Goal: Task Accomplishment & Management: Use online tool/utility

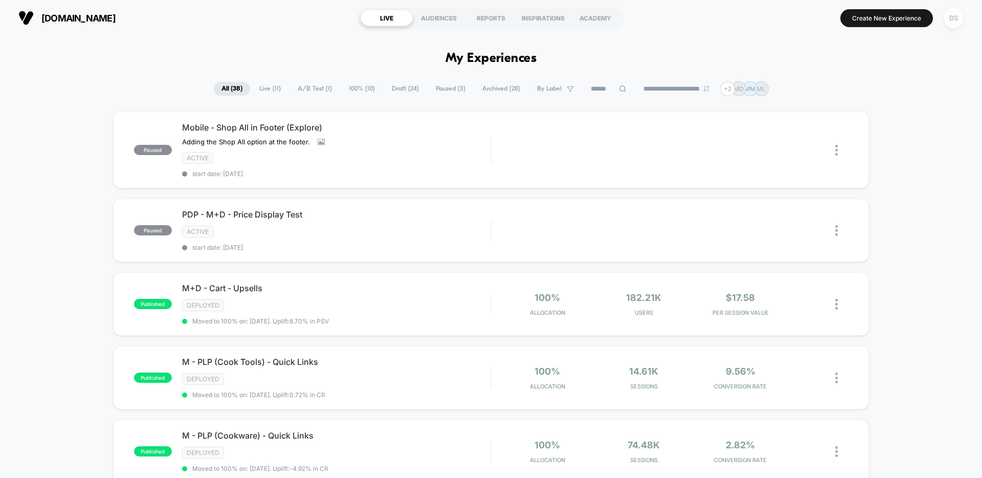
click at [956, 17] on div "DS" at bounding box center [954, 18] width 20 height 20
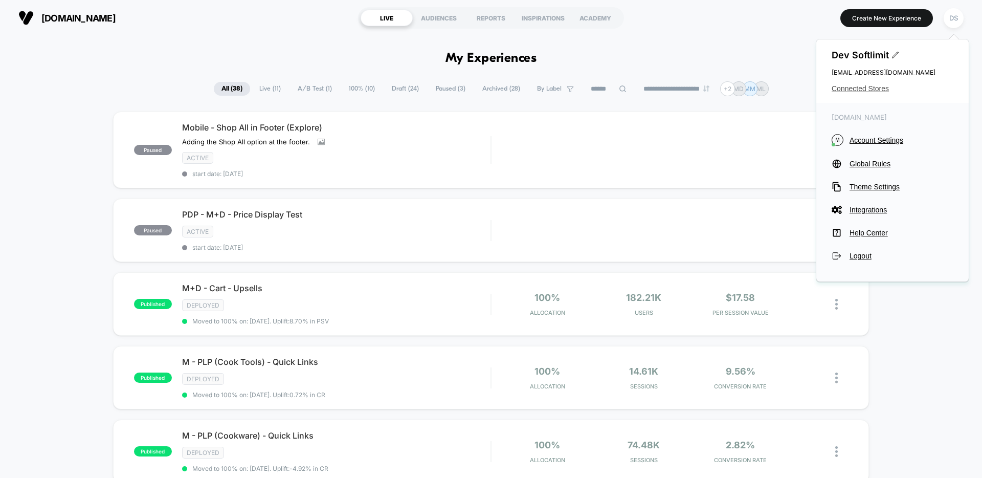
click at [866, 92] on span "Connected Stores" at bounding box center [893, 88] width 122 height 8
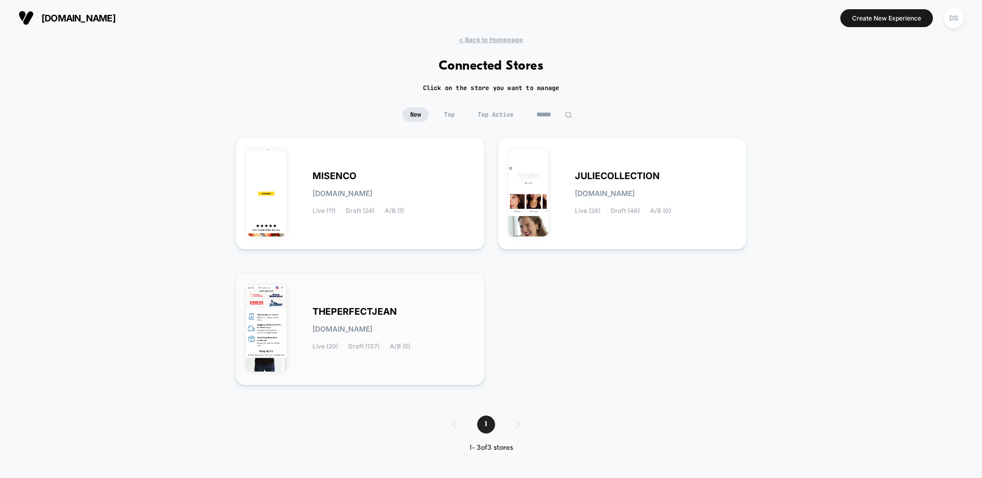
click at [379, 341] on div "THEPERFECTJEAN [DOMAIN_NAME] Live (20) Draft (137) A/B (5)" at bounding box center [394, 329] width 162 height 42
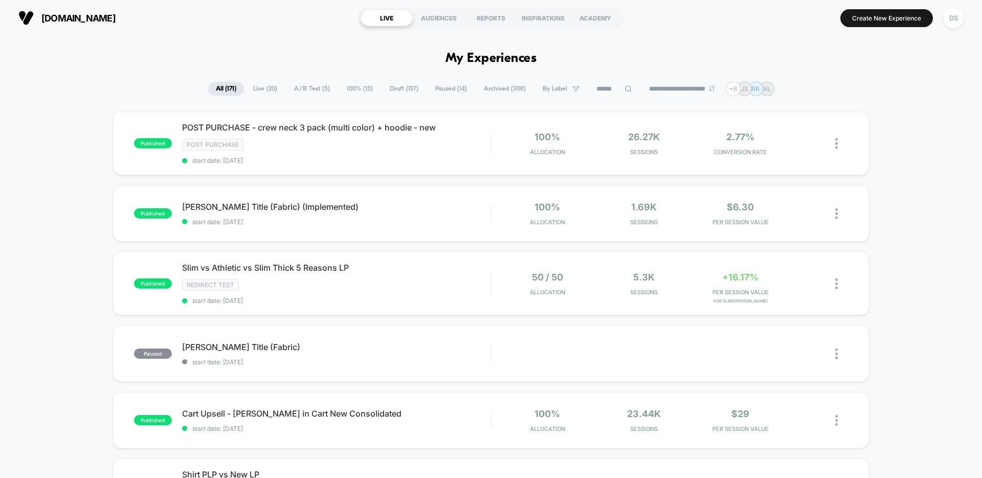
click at [267, 90] on span "Live ( 20 )" at bounding box center [265, 89] width 39 height 14
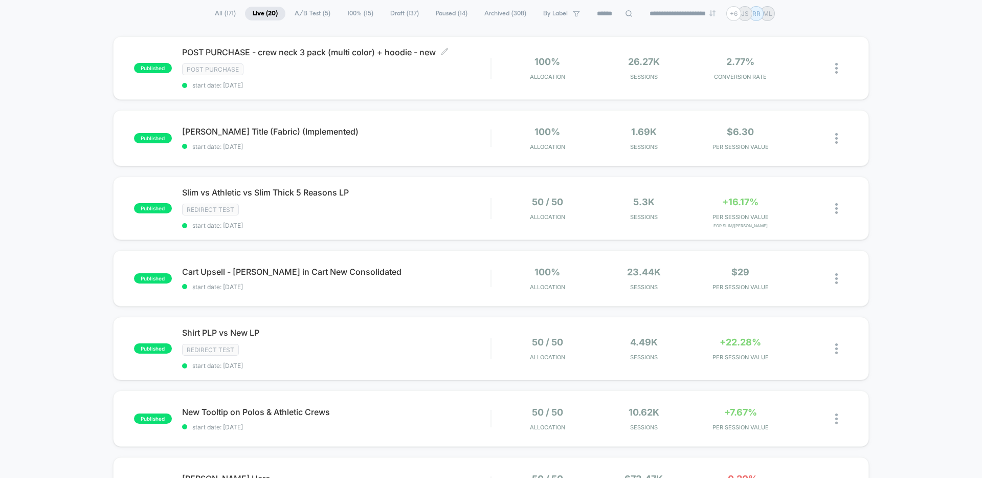
scroll to position [94, 0]
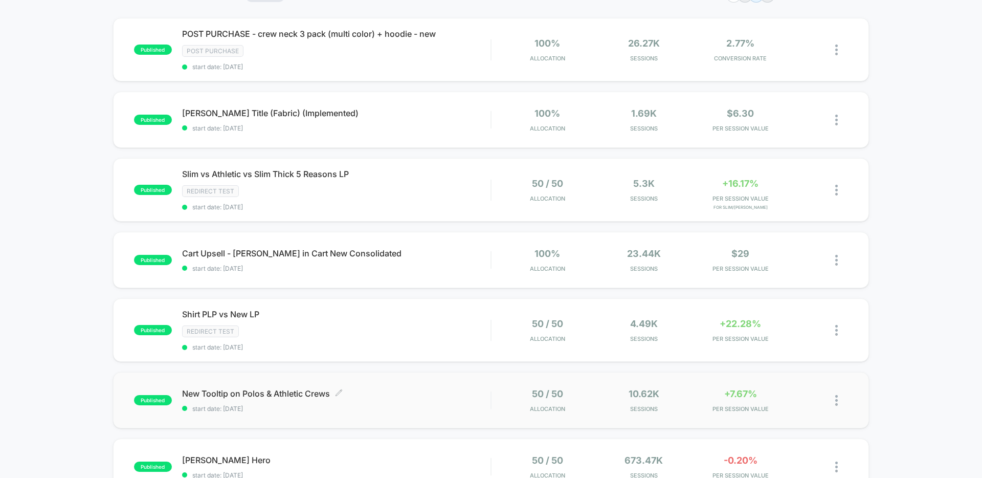
click at [254, 396] on span "New Tooltip on Polos & Athletic Crews Click to edit experience details" at bounding box center [336, 393] width 309 height 10
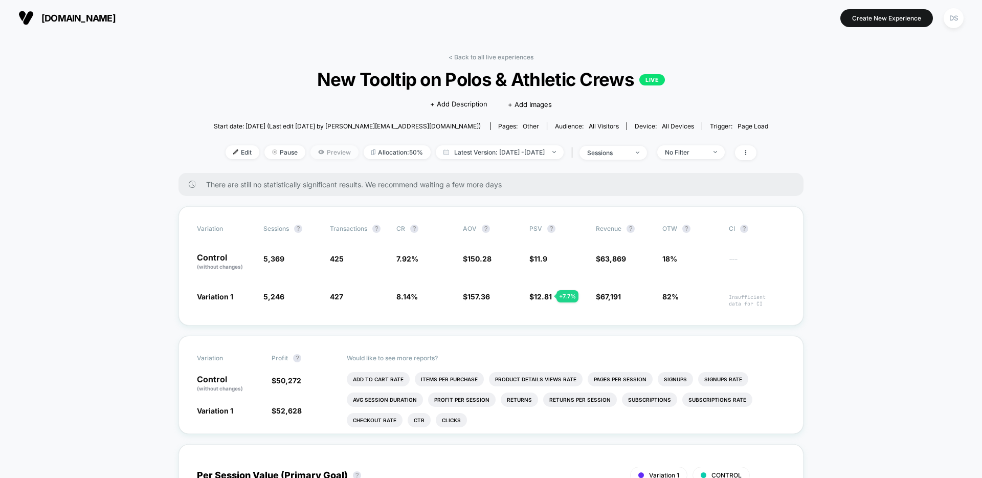
click at [317, 150] on span "Preview" at bounding box center [335, 152] width 48 height 14
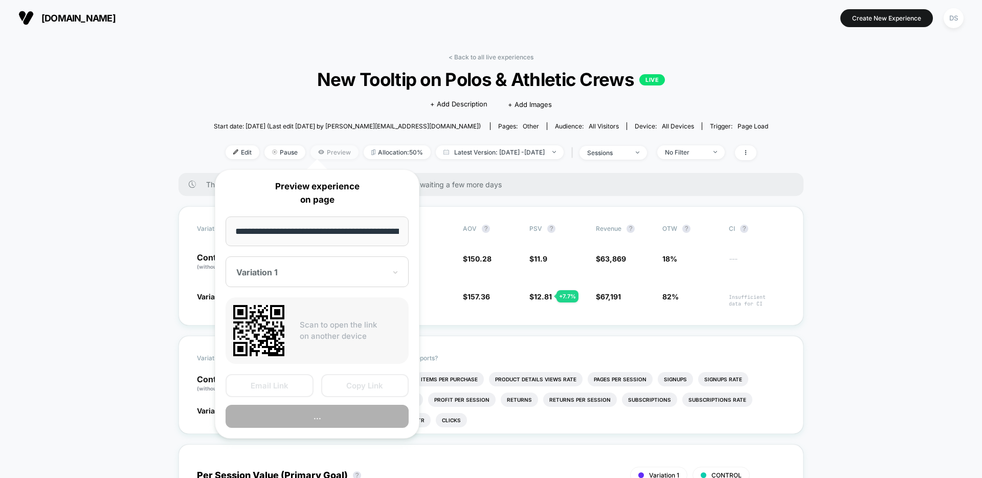
scroll to position [0, 75]
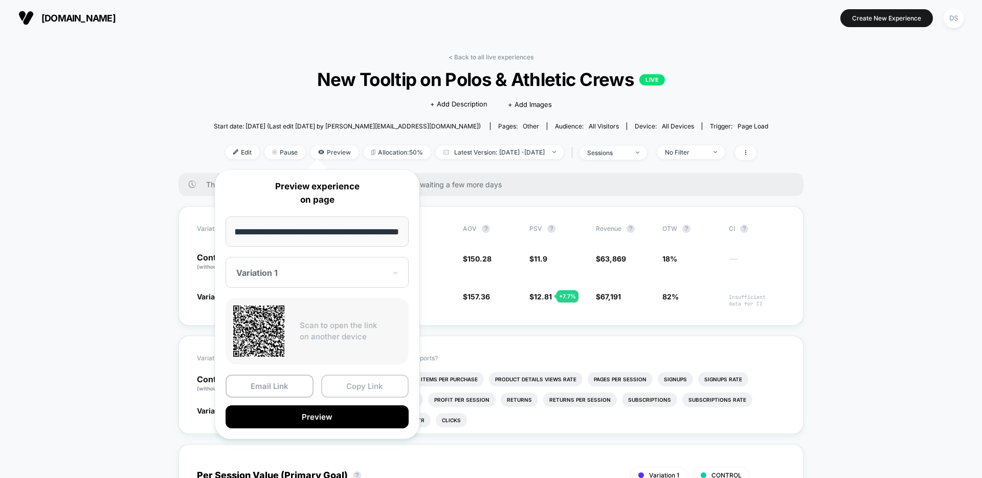
click at [362, 384] on button "Copy Link" at bounding box center [365, 386] width 88 height 23
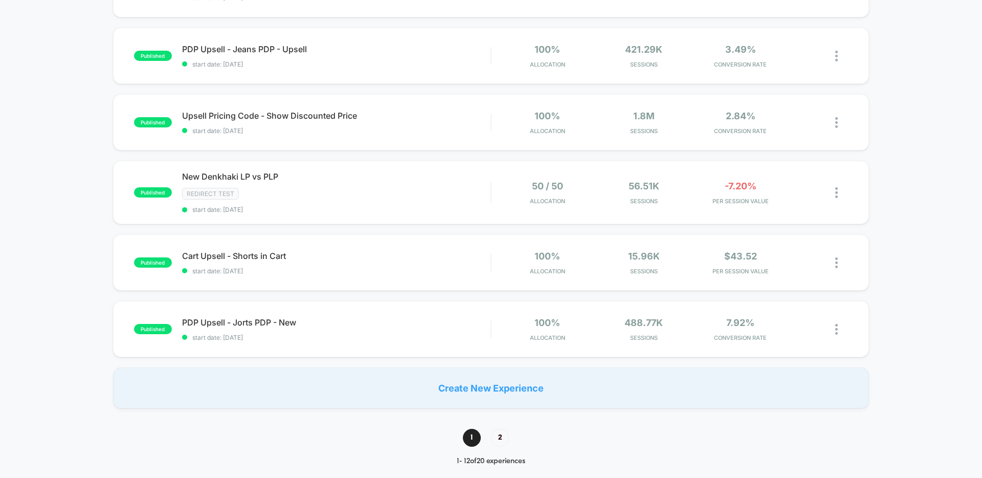
scroll to position [586, 0]
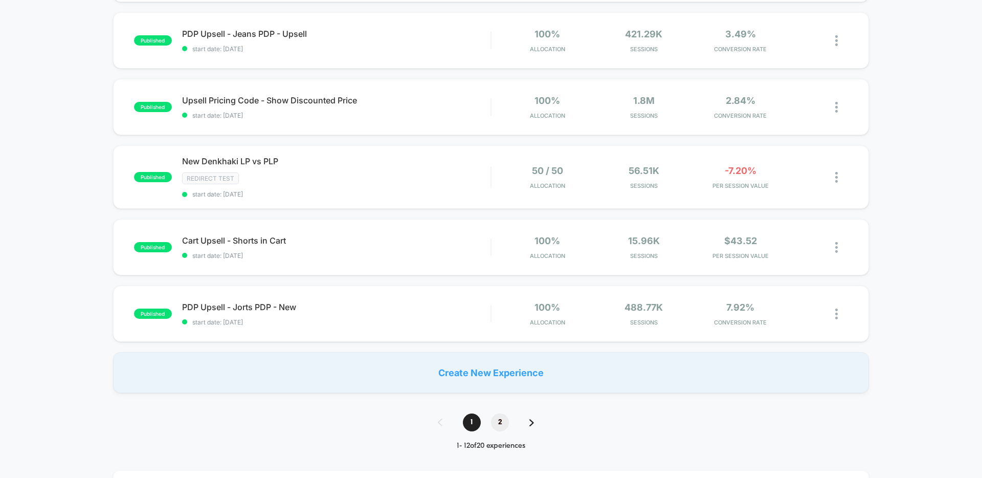
click at [498, 422] on span "2" at bounding box center [500, 422] width 18 height 18
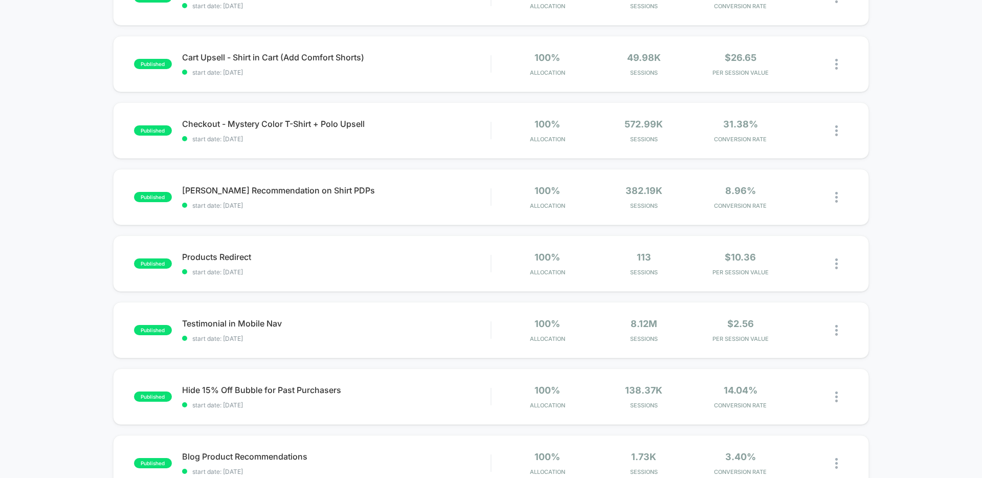
scroll to position [318, 0]
